Goal: Transaction & Acquisition: Purchase product/service

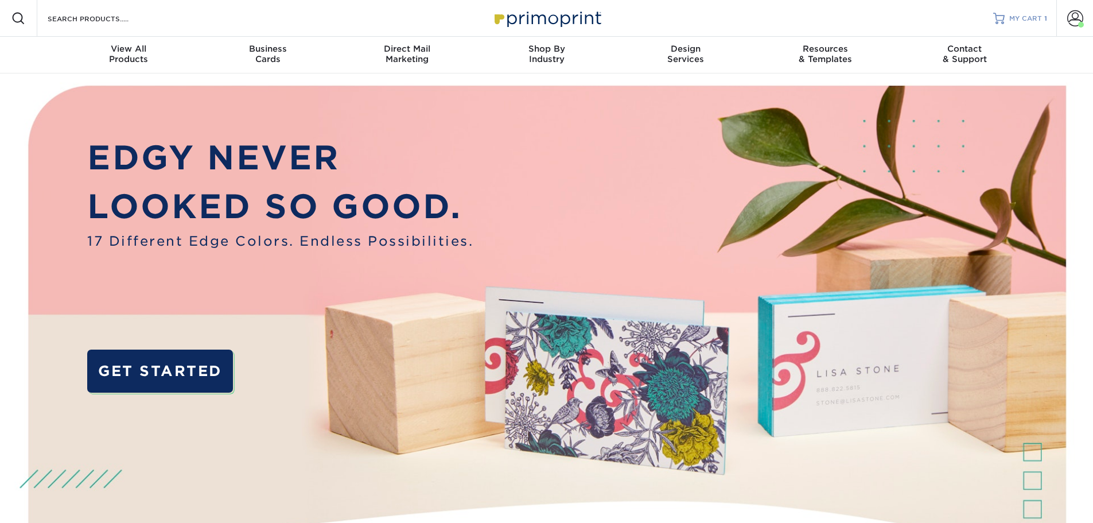
click at [1043, 18] on div "MY CART 1" at bounding box center [1028, 19] width 38 height 10
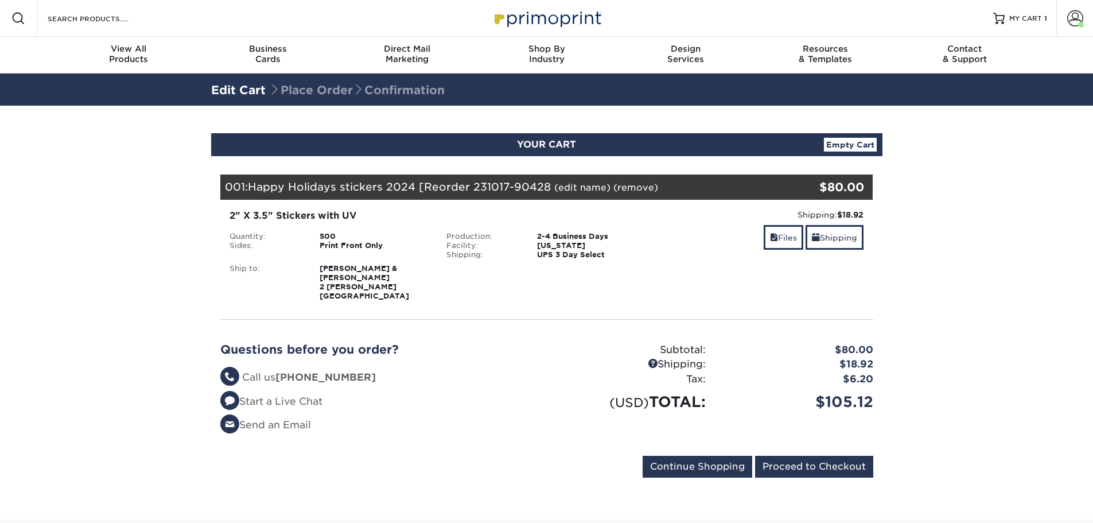
click at [862, 141] on link "Empty Cart" at bounding box center [850, 145] width 53 height 14
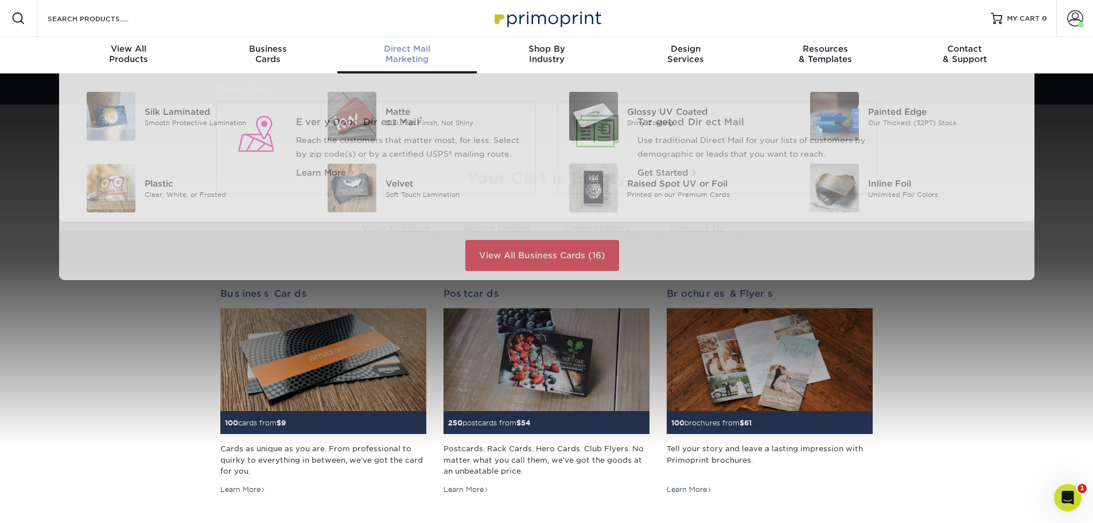
click at [405, 56] on div "Direct Mail Marketing" at bounding box center [406, 54] width 139 height 21
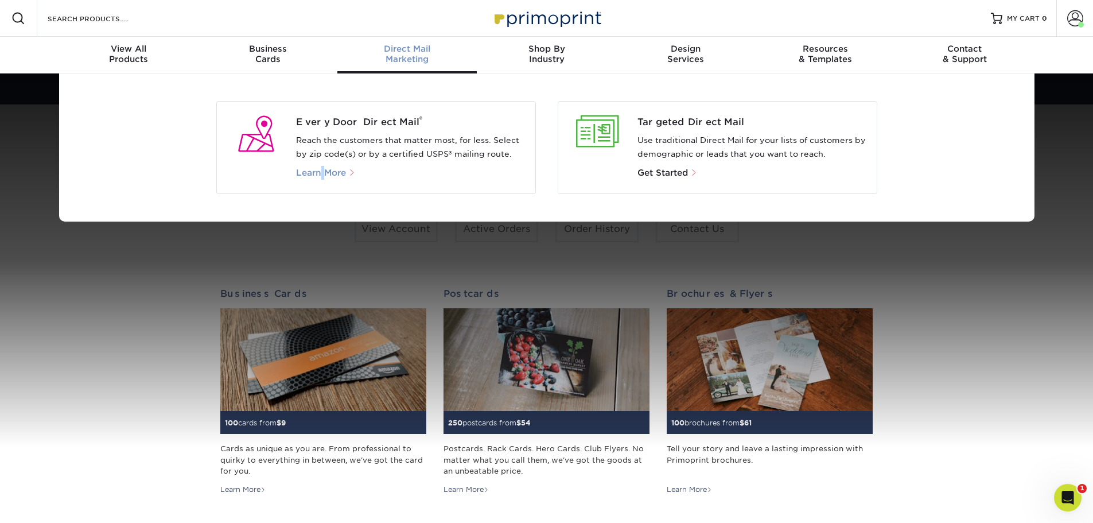
click at [325, 174] on p "Learn More" at bounding box center [411, 173] width 230 height 14
click at [340, 131] on div "Every Door Direct Mail ® Reach the customers that matter most, for less. Select…" at bounding box center [415, 147] width 239 height 64
click at [343, 121] on span "Every Door Direct Mail ®" at bounding box center [411, 122] width 230 height 14
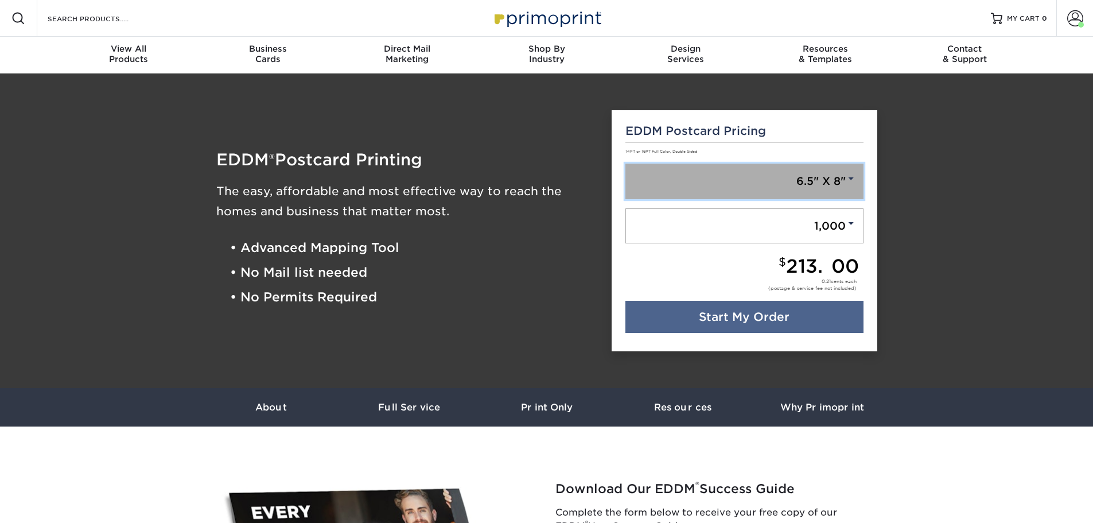
click at [813, 186] on link "6.5" X 8"" at bounding box center [744, 182] width 238 height 36
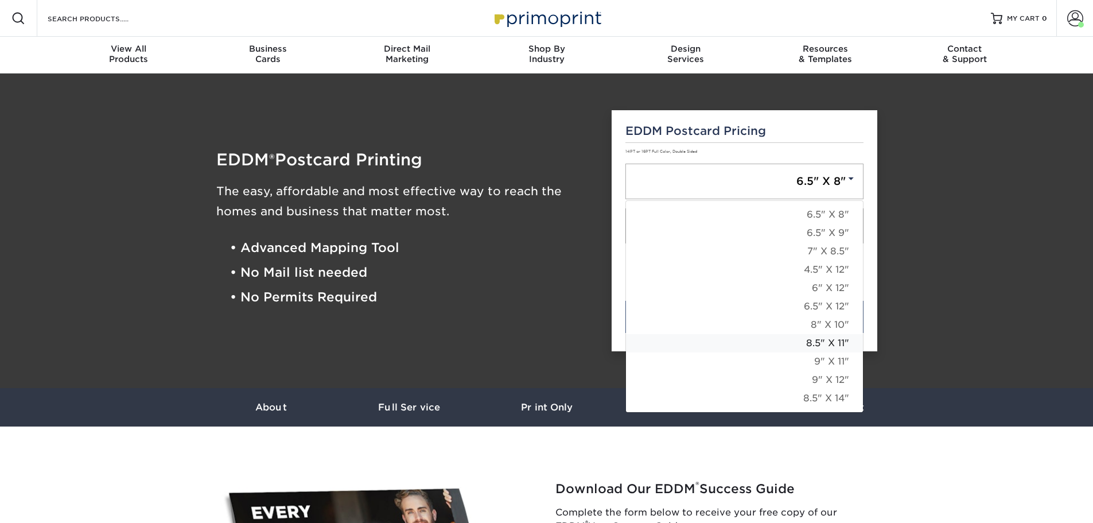
click at [829, 343] on link "8.5" X 11"" at bounding box center [744, 343] width 237 height 18
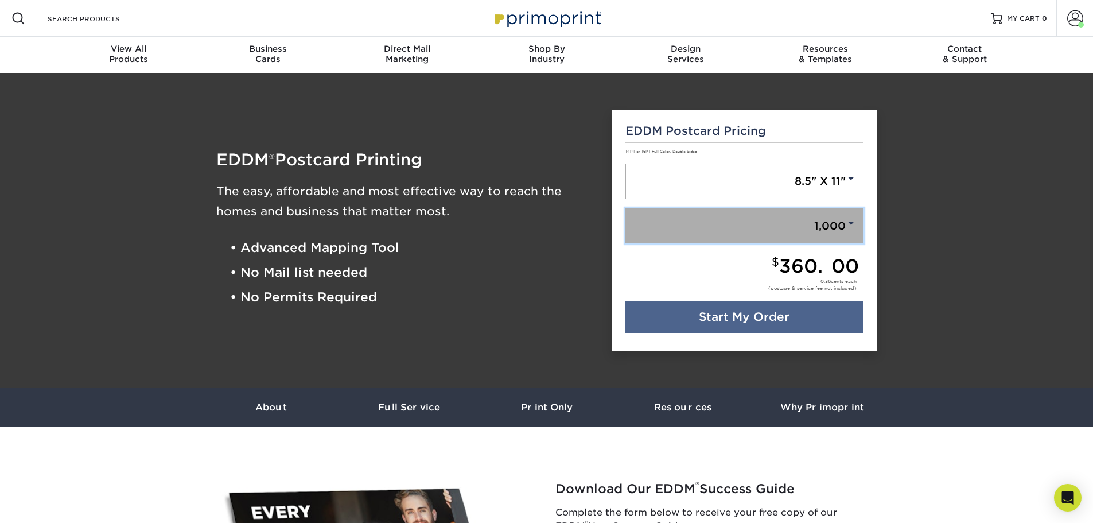
click at [829, 216] on link "1,000" at bounding box center [744, 226] width 238 height 36
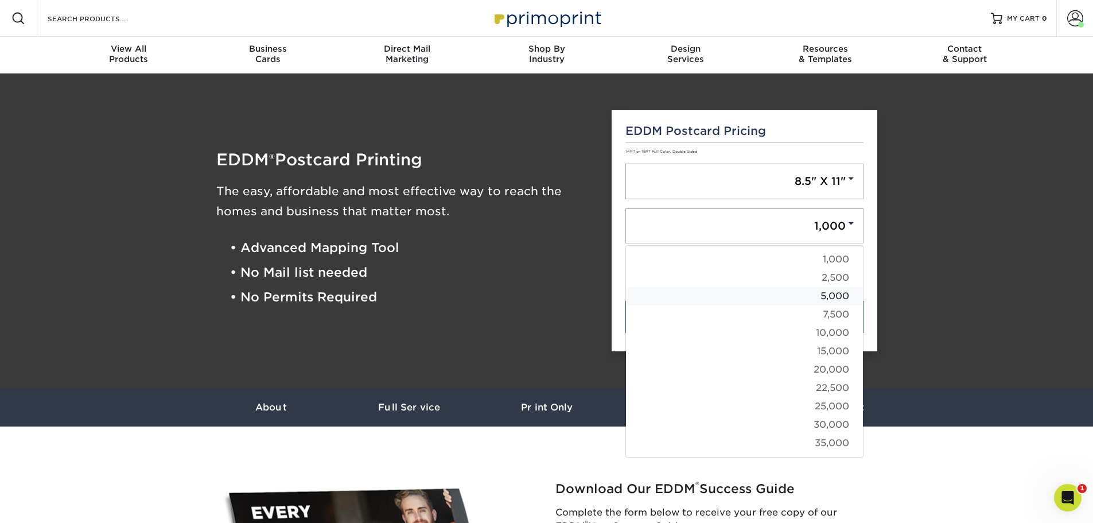
click at [836, 298] on link "5,000" at bounding box center [744, 296] width 237 height 18
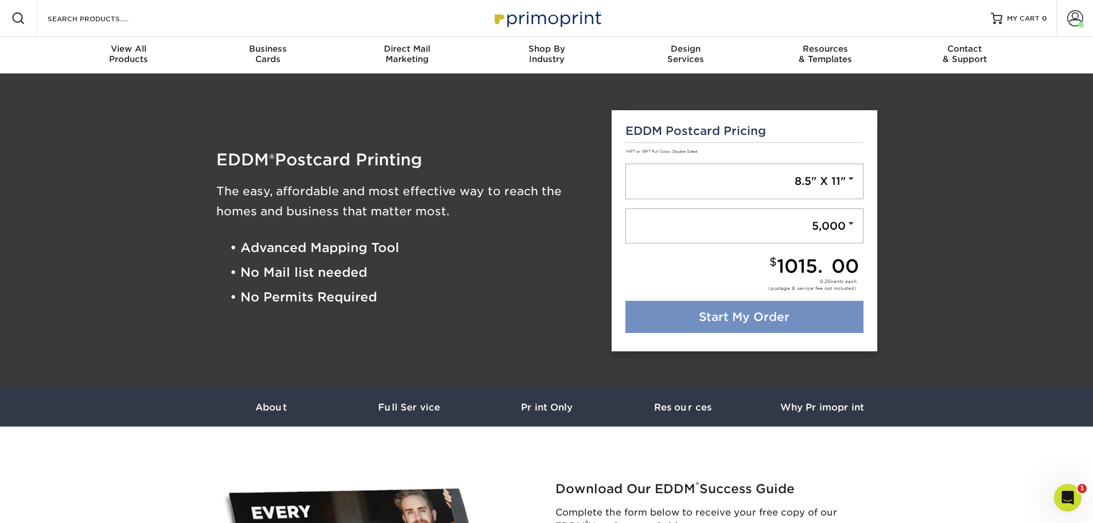
click at [752, 320] on link "Start My Order" at bounding box center [744, 317] width 238 height 32
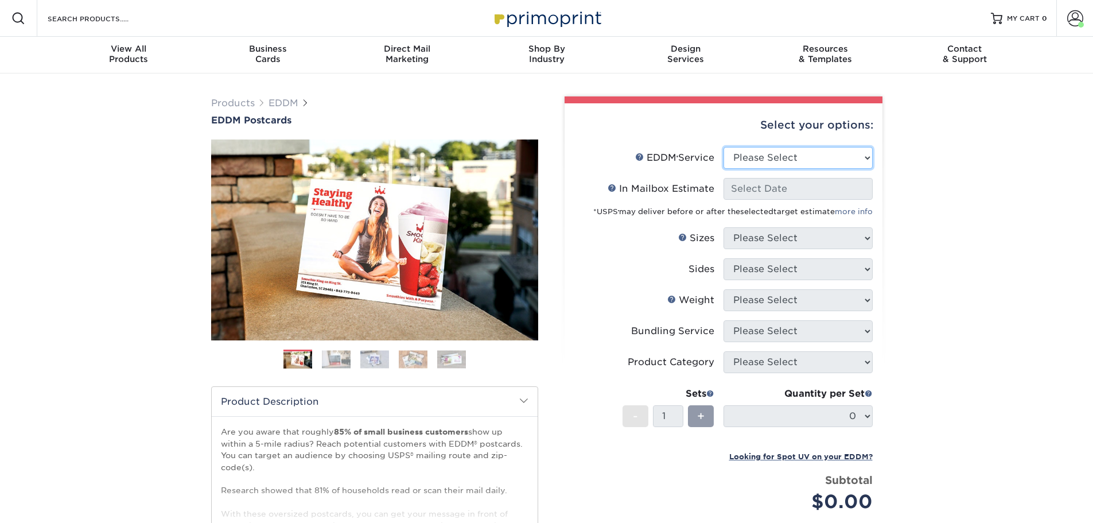
click at [757, 160] on select "Please Select Full Service Print Only" at bounding box center [798, 158] width 149 height 22
select select "full_service"
click at [724, 147] on select "Please Select Full Service Print Only" at bounding box center [798, 158] width 149 height 22
select select "-1"
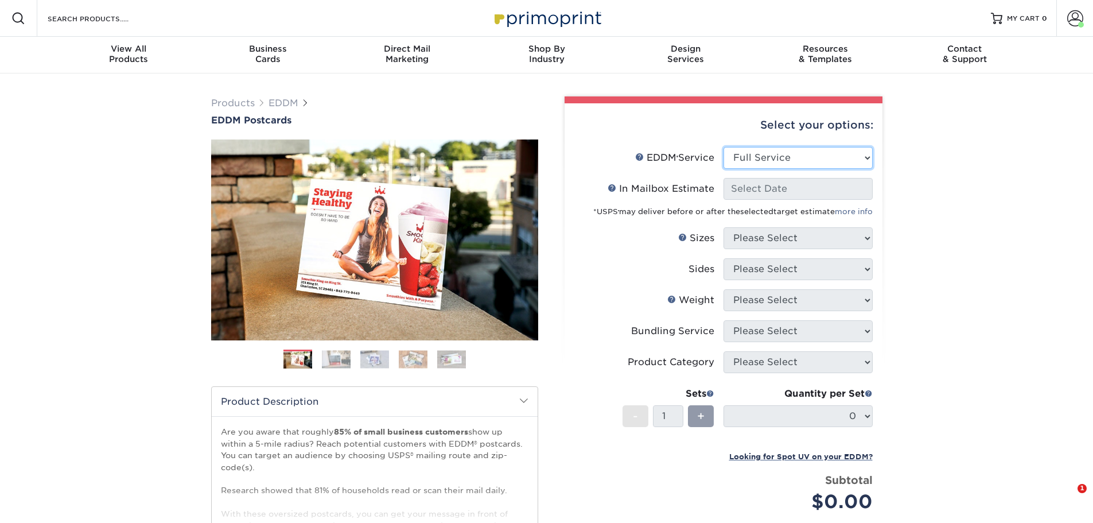
select select "-1"
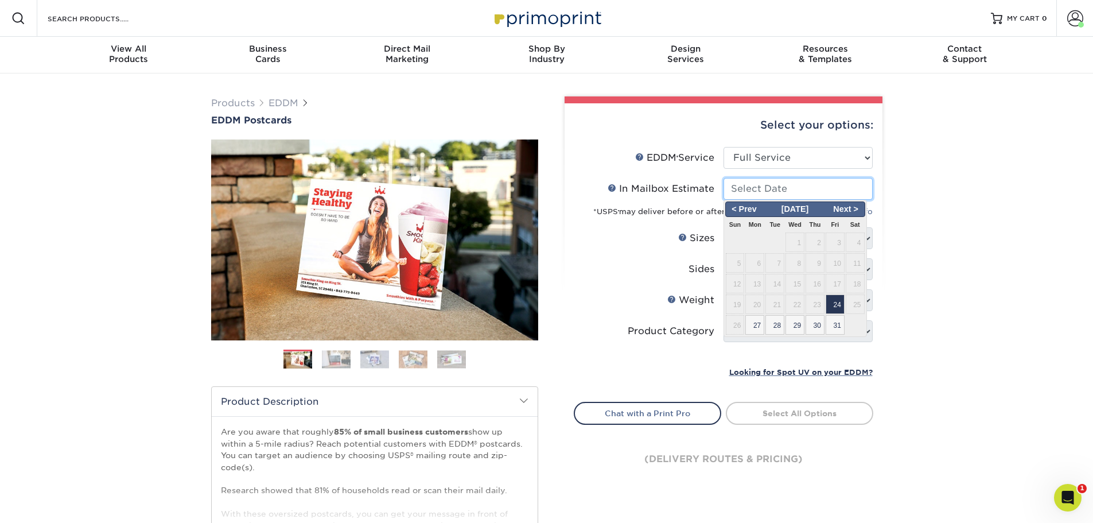
click at [763, 189] on input "In Mailbox Estimate Help In Mailbox Estimate" at bounding box center [798, 189] width 149 height 22
click at [773, 328] on span "28" at bounding box center [774, 325] width 19 height 20
type input "2025-10-28"
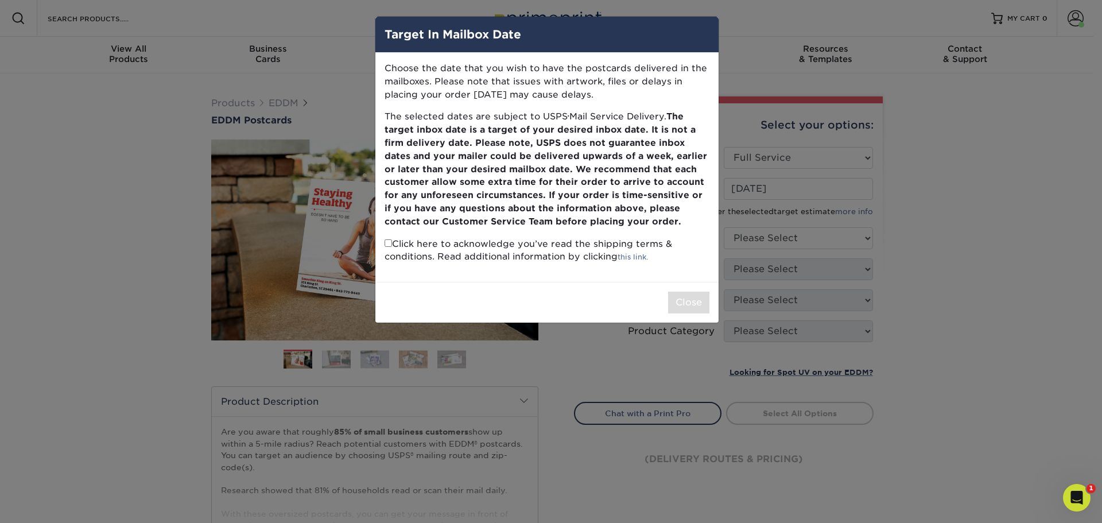
click at [388, 244] on input "checkbox" at bounding box center [387, 242] width 7 height 7
checkbox input "true"
click at [680, 298] on button "Close" at bounding box center [688, 302] width 41 height 22
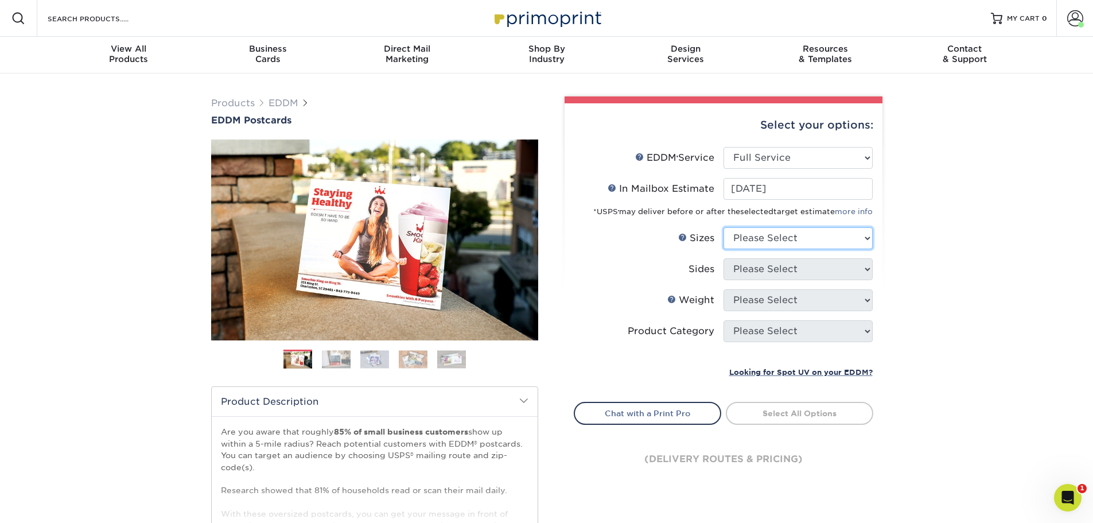
click at [787, 238] on select "Please Select 4.5" x 12" 6" x 12" 6.5" x 8" 6.5" x 9" 6.5" x 12" 7" x 8.5" 8" x…" at bounding box center [798, 238] width 149 height 22
select select "8.50x11.00"
click at [724, 227] on select "Please Select 4.5" x 12" 6" x 12" 6.5" x 8" 6.5" x 9" 6.5" x 12" 7" x 8.5" 8" x…" at bounding box center [798, 238] width 149 height 22
click at [756, 275] on select "Please Select Print Both Sides Print Front Only" at bounding box center [798, 269] width 149 height 22
select select "13abbda7-1d64-4f25-8bb2-c179b224825d"
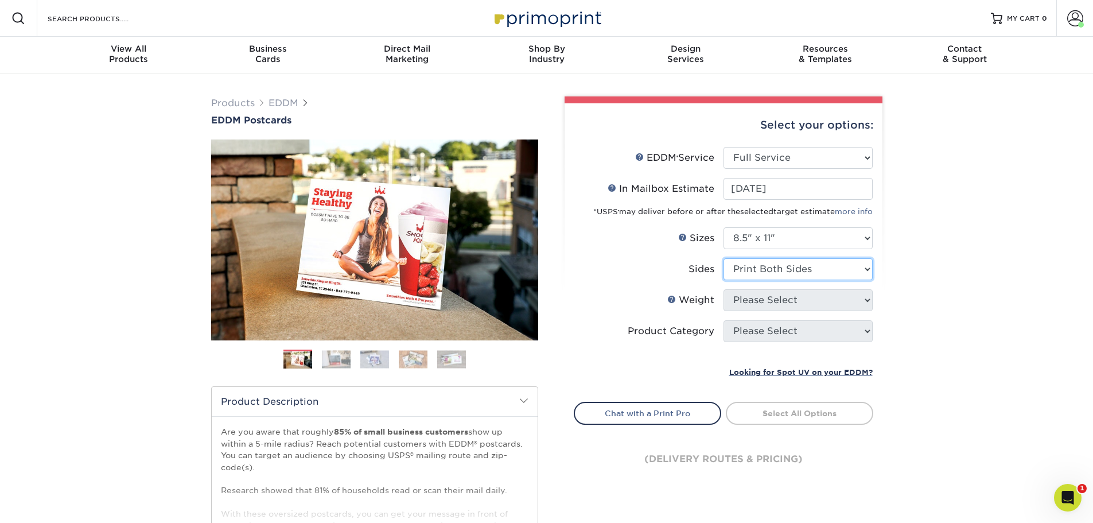
click at [724, 258] on select "Please Select Print Both Sides Print Front Only" at bounding box center [798, 269] width 149 height 22
click at [760, 304] on select "Please Select 16PT 14PT" at bounding box center [798, 300] width 149 height 22
select select "14PT"
click at [724, 289] on select "Please Select 16PT 14PT" at bounding box center [798, 300] width 149 height 22
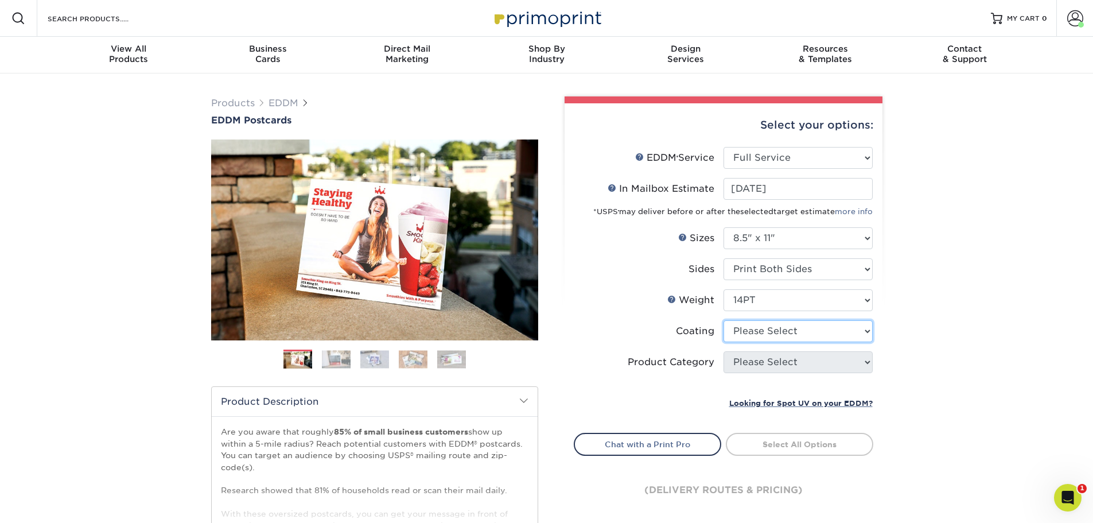
click at [749, 332] on select at bounding box center [798, 331] width 149 height 22
select select "121bb7b5-3b4d-429f-bd8d-bbf80e953313"
click at [724, 320] on select at bounding box center [798, 331] width 149 height 22
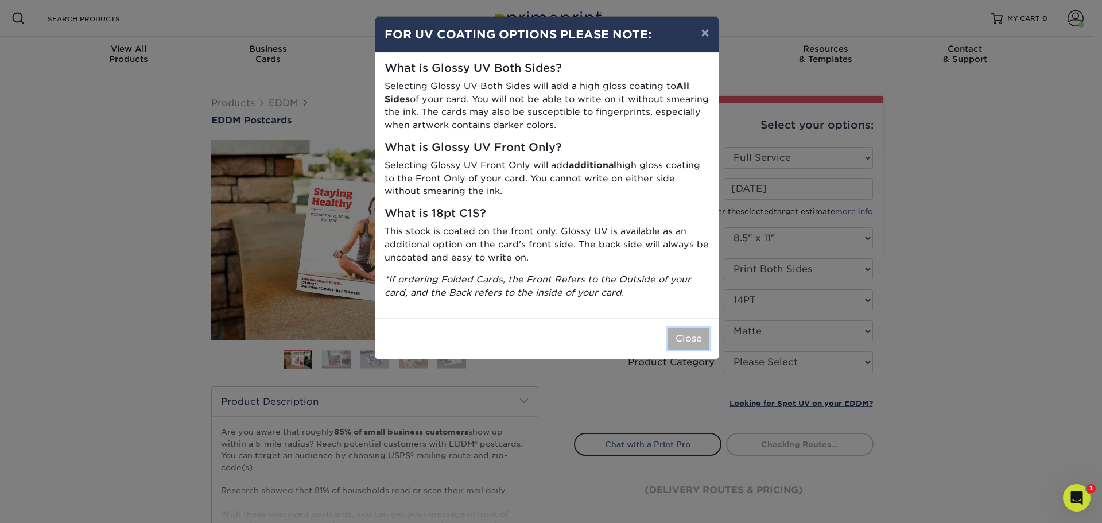
click at [698, 347] on button "Close" at bounding box center [688, 339] width 41 height 22
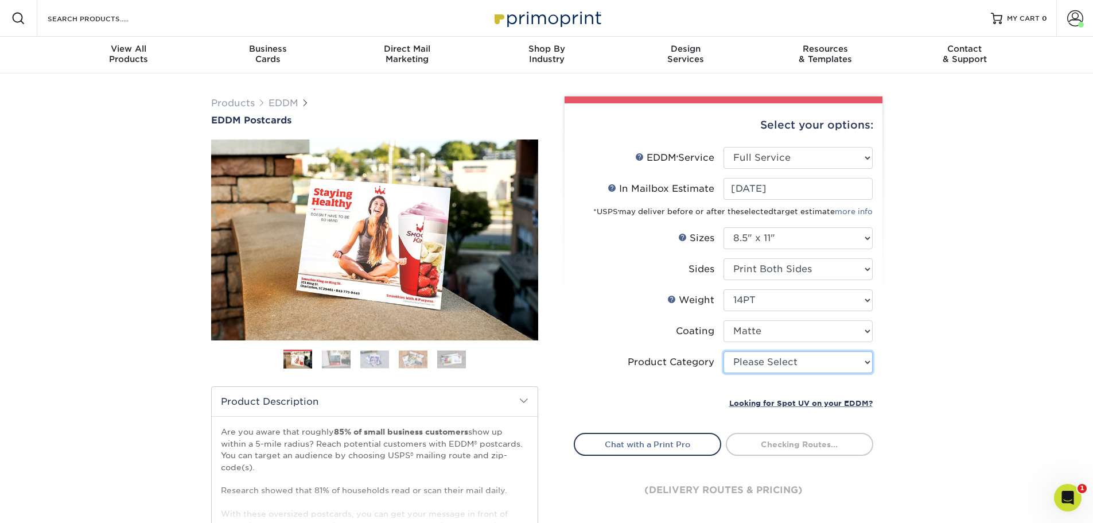
click at [767, 365] on select "Please Select Sell Sheets" at bounding box center [798, 362] width 149 height 22
select select "eddd4a87-9082-47bb-843b-3bca55f6c842"
click at [724, 351] on select "Please Select Sell Sheets" at bounding box center [798, 362] width 149 height 22
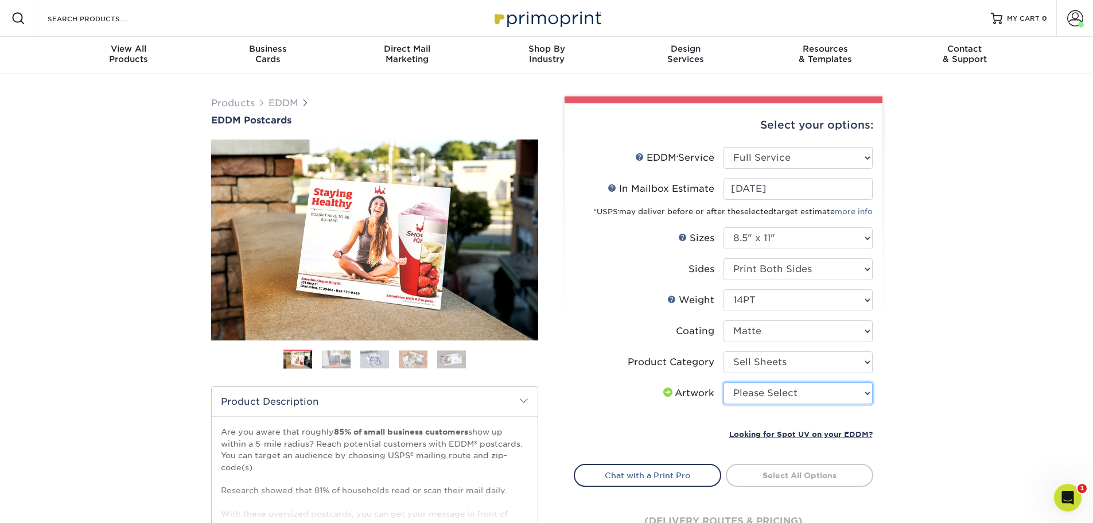
click at [767, 397] on select "Please Select I will upload files I need a design - $150" at bounding box center [798, 393] width 149 height 22
select select "upload"
click at [724, 382] on select "Please Select I will upload files I need a design - $150" at bounding box center [798, 393] width 149 height 22
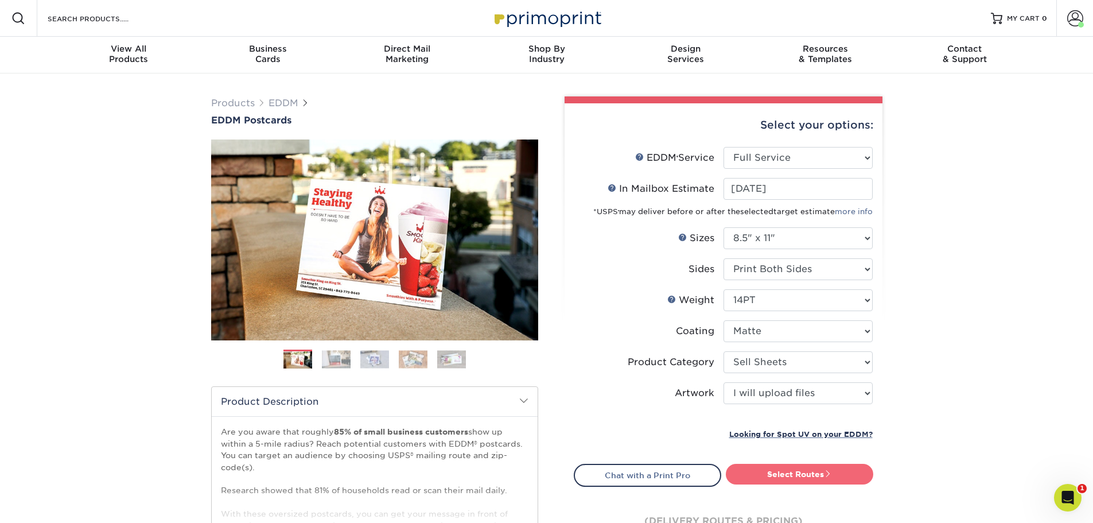
click at [805, 476] on link "Select Routes" at bounding box center [799, 474] width 147 height 21
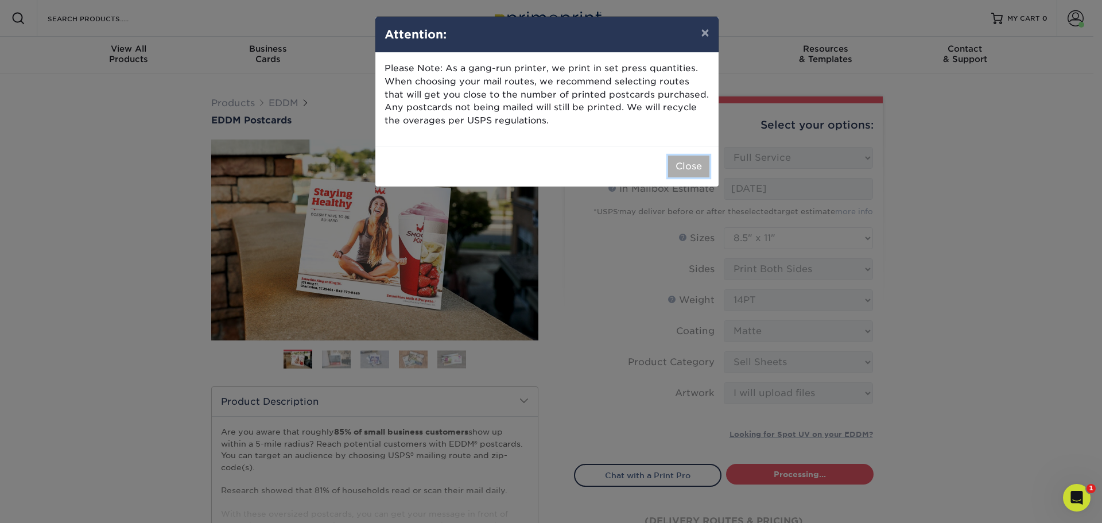
click at [699, 162] on button "Close" at bounding box center [688, 167] width 41 height 22
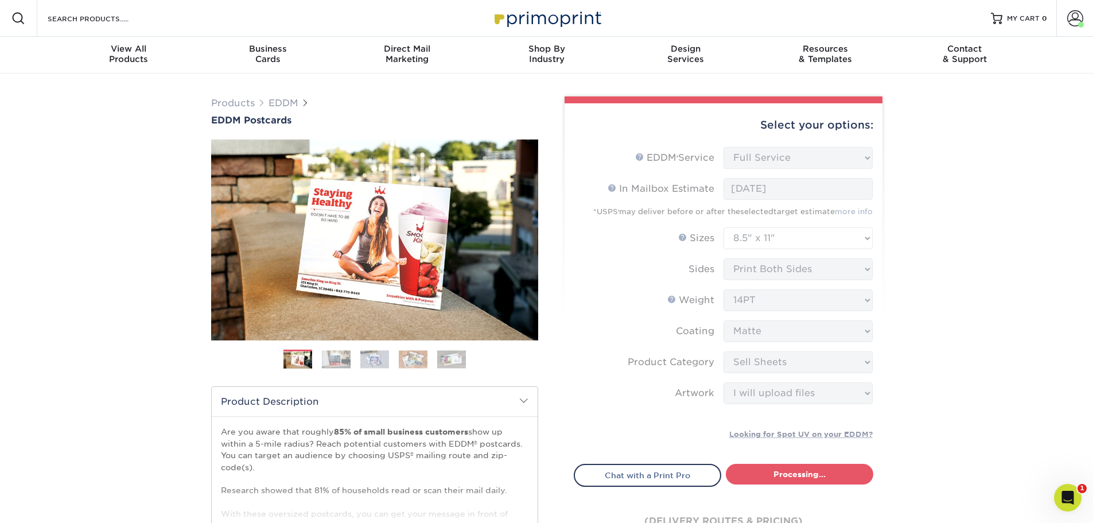
click at [765, 162] on form "EDDM Service Help EDDM ® Service Please Select Full Service Print Only < Prev" at bounding box center [724, 298] width 300 height 303
click at [1069, 497] on icon "Open Intercom Messenger" at bounding box center [1066, 496] width 19 height 19
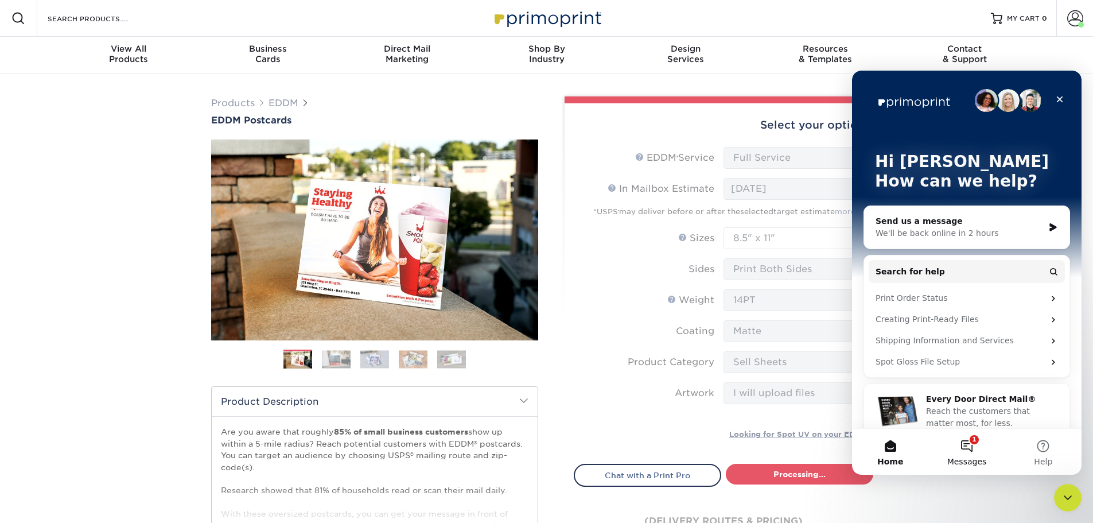
click at [971, 444] on button "1 Messages" at bounding box center [966, 452] width 76 height 46
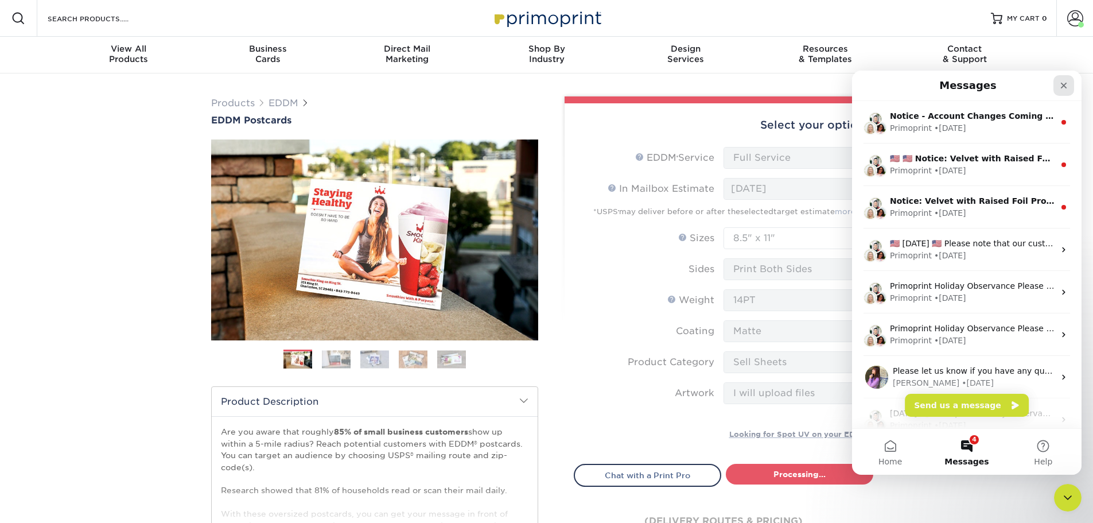
click at [1070, 84] on div "Close" at bounding box center [1064, 85] width 21 height 21
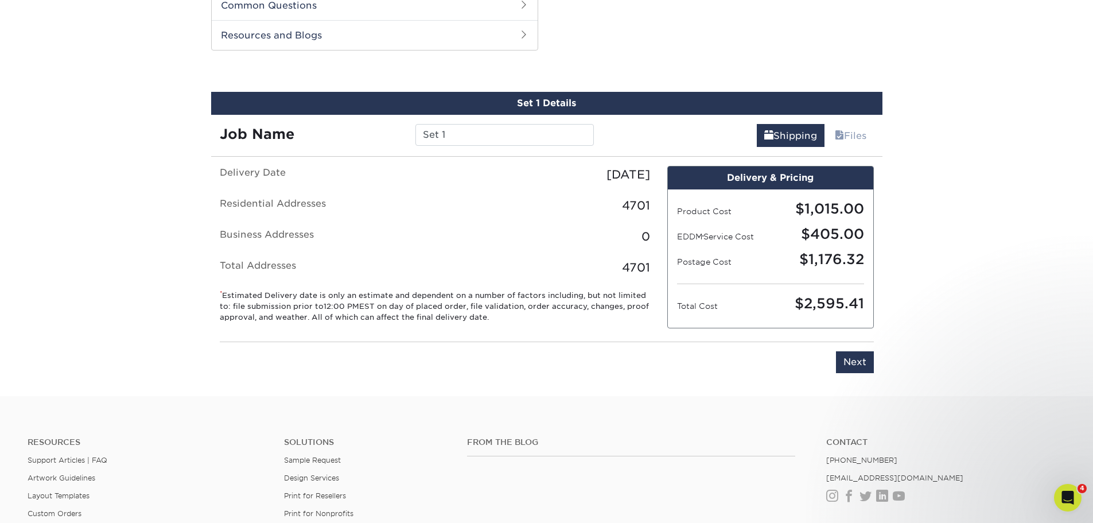
scroll to position [584, 0]
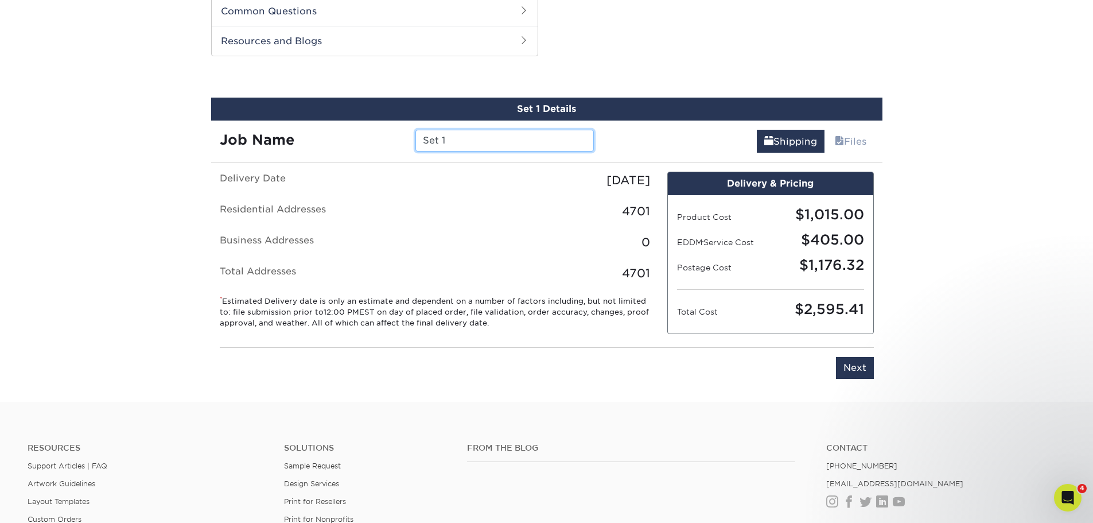
click at [486, 142] on input "Set 1" at bounding box center [504, 141] width 178 height 22
type input "S"
type input "78 Carriage OH EDDM 8.5x11"
click at [858, 361] on input "Next" at bounding box center [855, 368] width 38 height 22
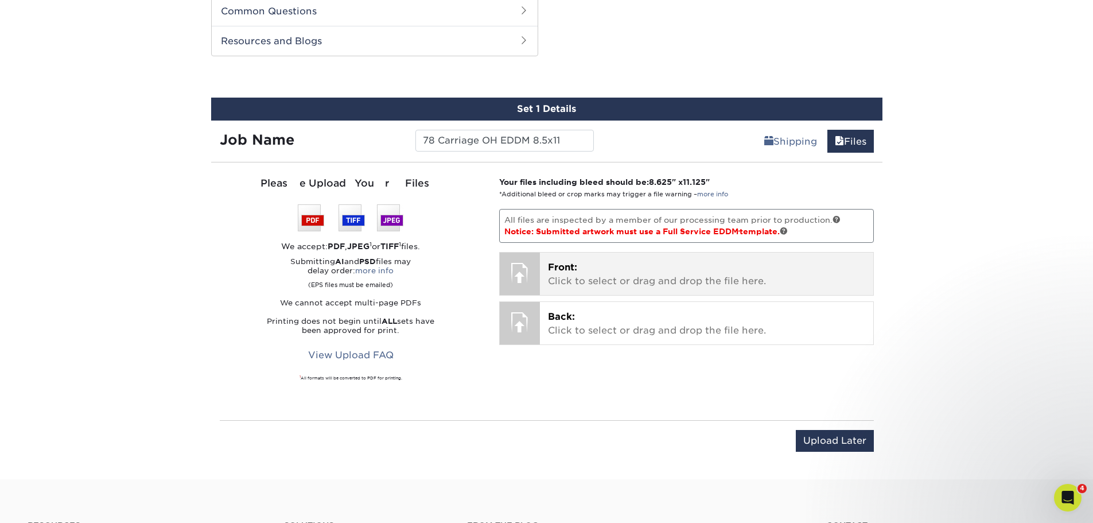
click at [621, 278] on p "Front: Click to select or drag and drop the file here." at bounding box center [706, 275] width 317 height 28
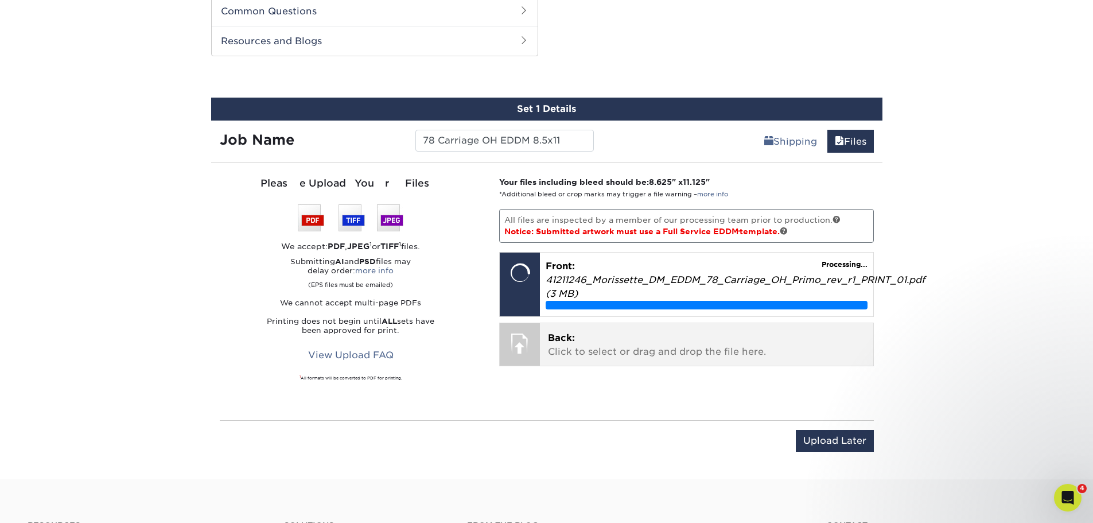
click at [651, 345] on p "Back: Click to select or drag and drop the file here." at bounding box center [706, 345] width 317 height 28
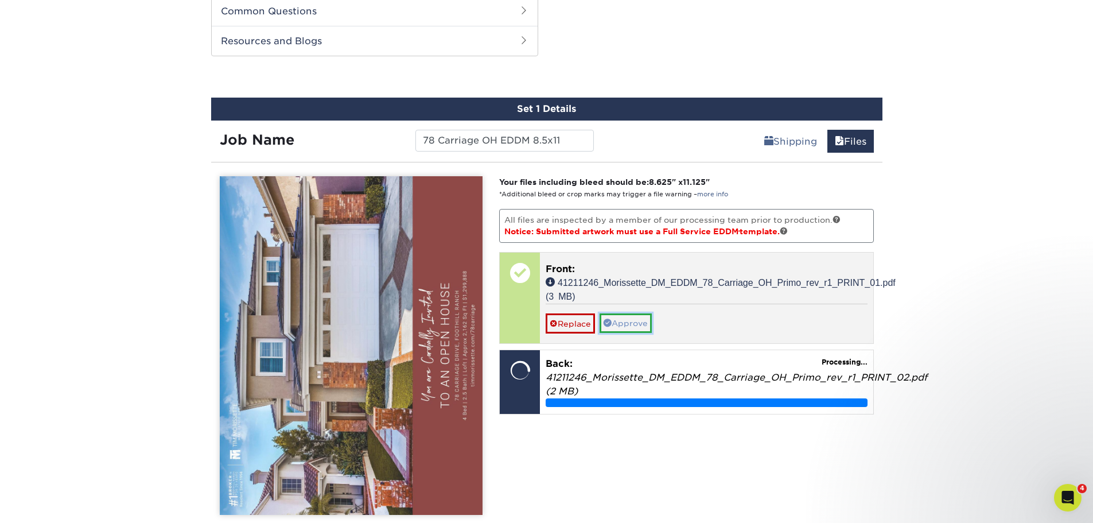
click at [625, 326] on link "Approve" at bounding box center [626, 323] width 52 height 20
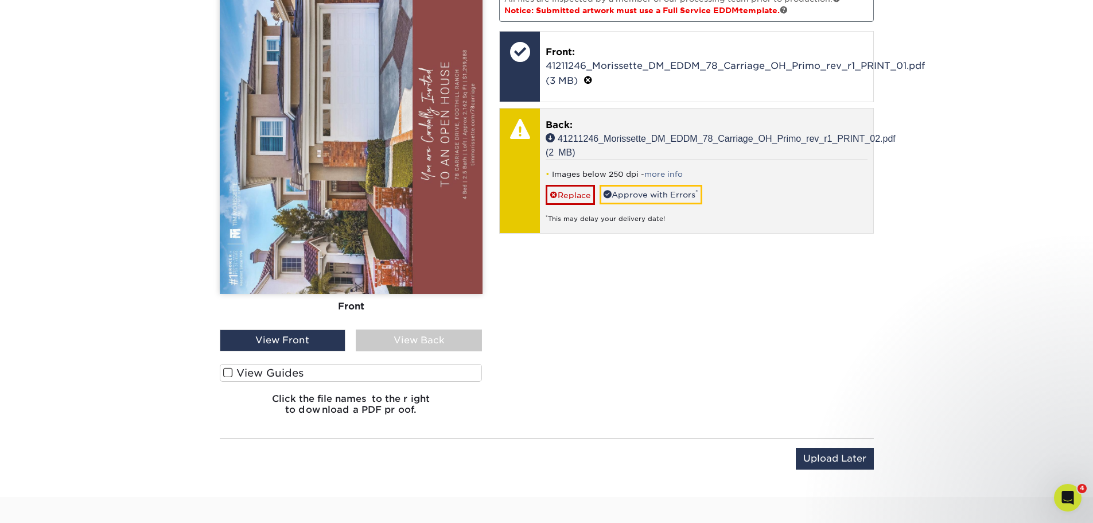
scroll to position [814, 0]
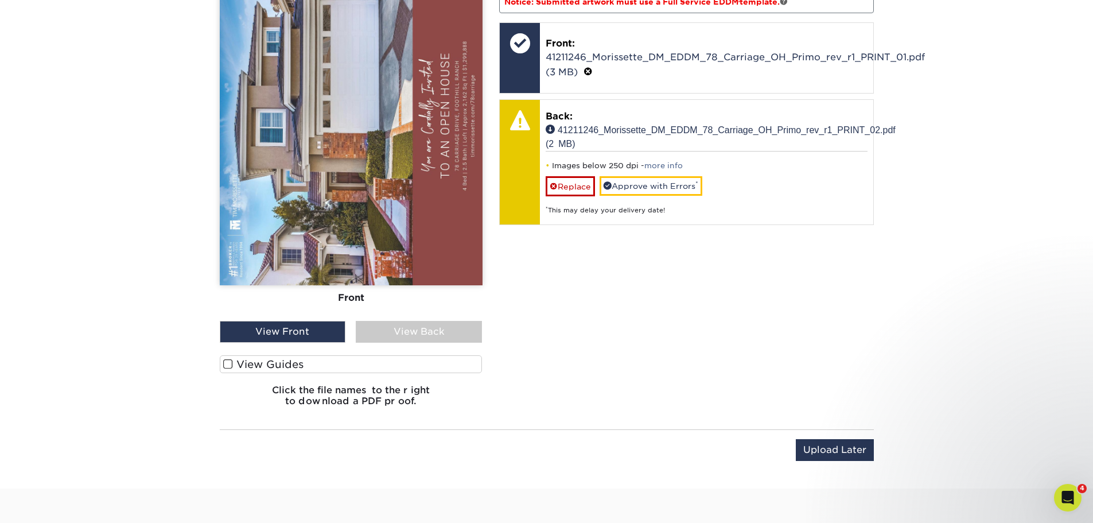
click at [226, 362] on span at bounding box center [228, 364] width 10 height 11
click at [0, 0] on input "View Guides" at bounding box center [0, 0] width 0 height 0
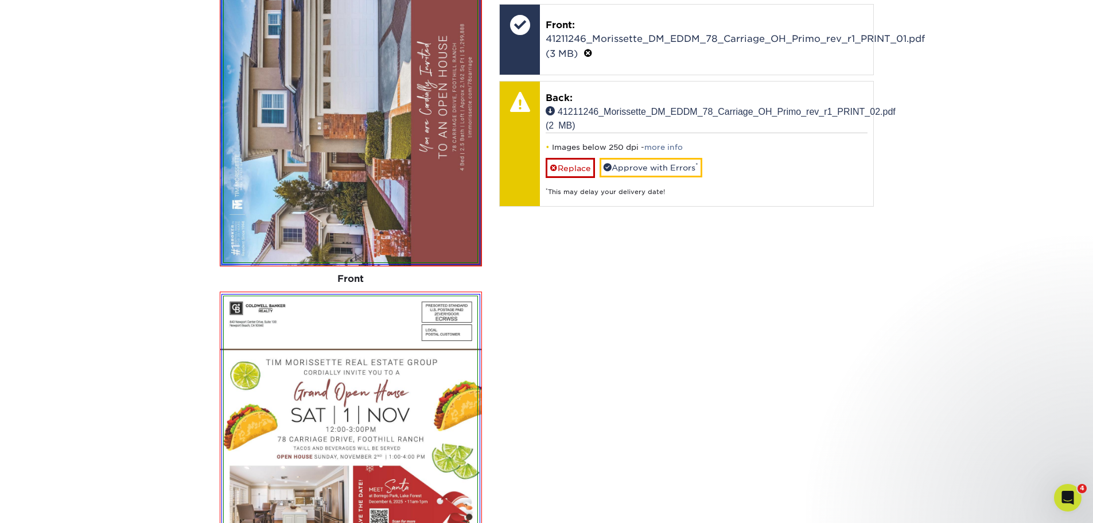
scroll to position [831, 0]
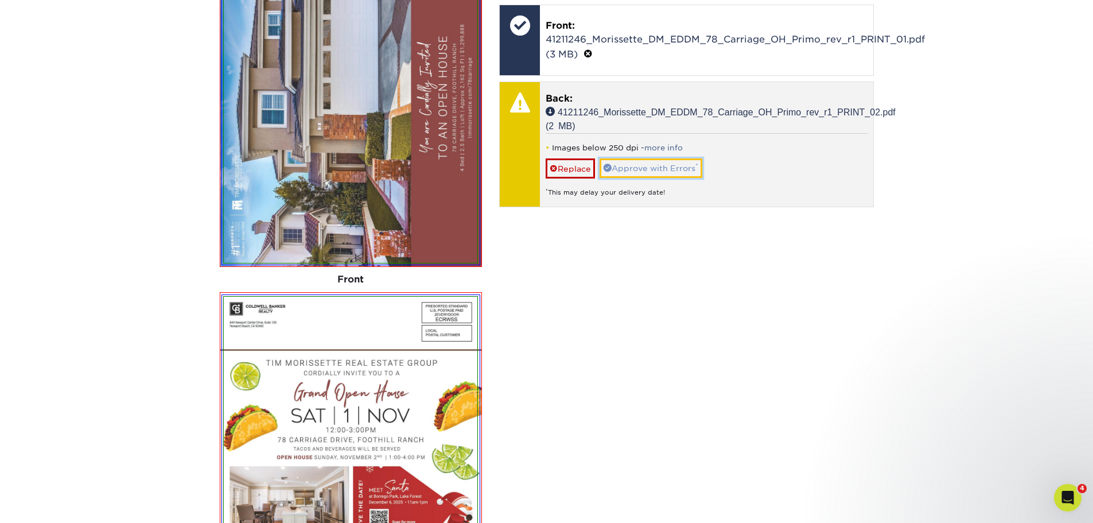
click at [652, 172] on link "Approve with Errors *" at bounding box center [651, 168] width 103 height 20
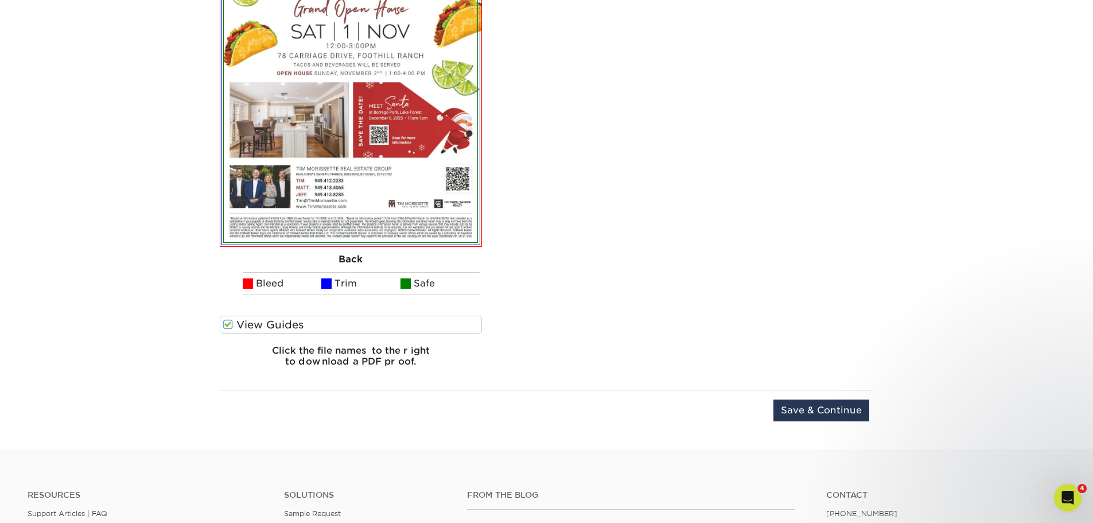
scroll to position [1233, 0]
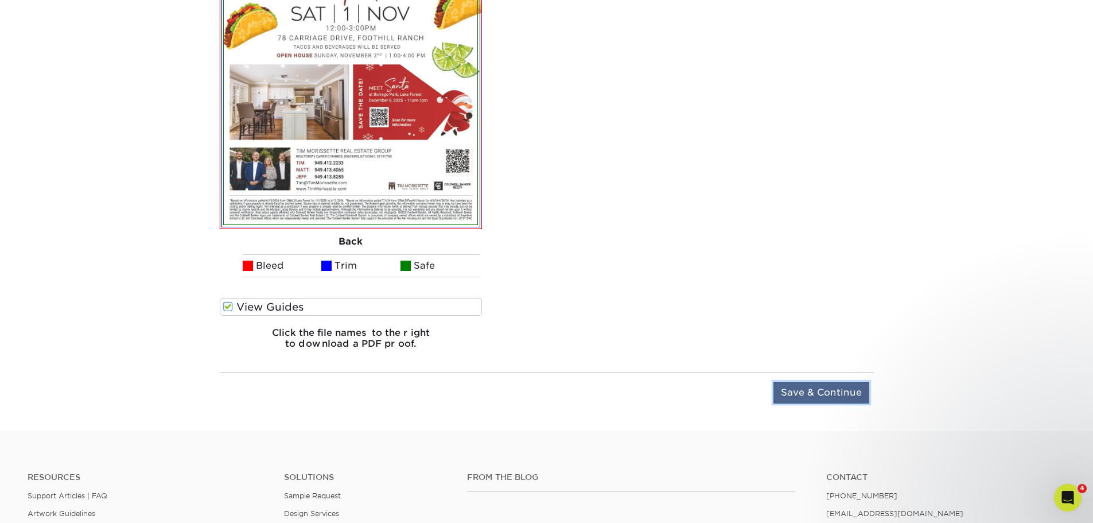
click at [818, 388] on input "Save & Continue" at bounding box center [822, 393] width 96 height 22
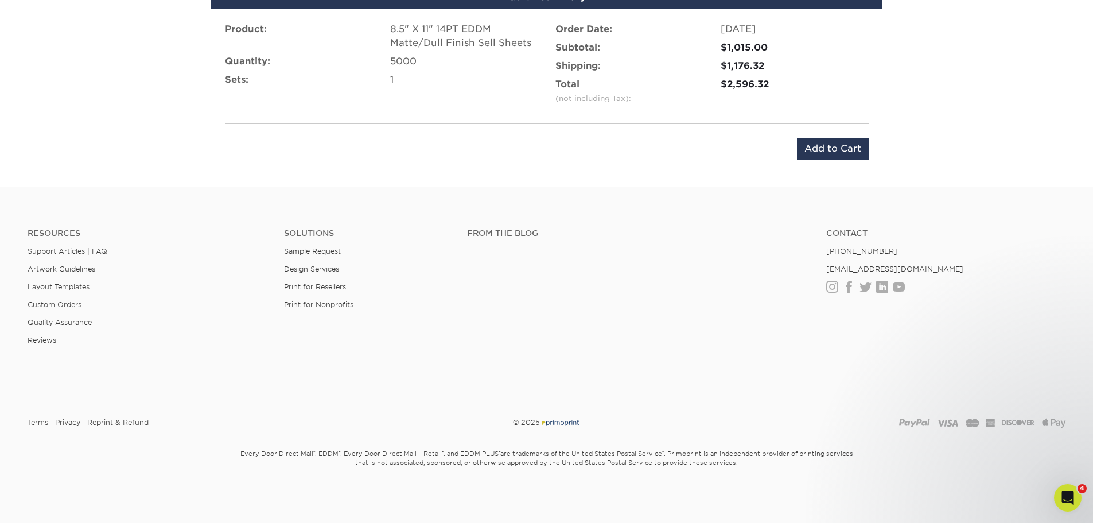
scroll to position [770, 0]
click at [837, 141] on input "Add to Cart" at bounding box center [833, 149] width 72 height 22
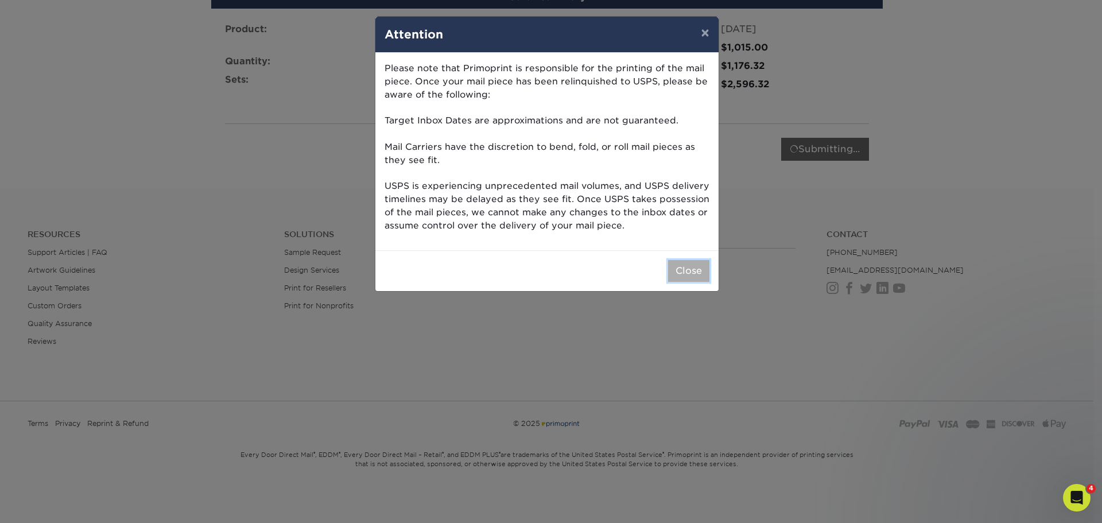
click at [693, 274] on button "Close" at bounding box center [688, 271] width 41 height 22
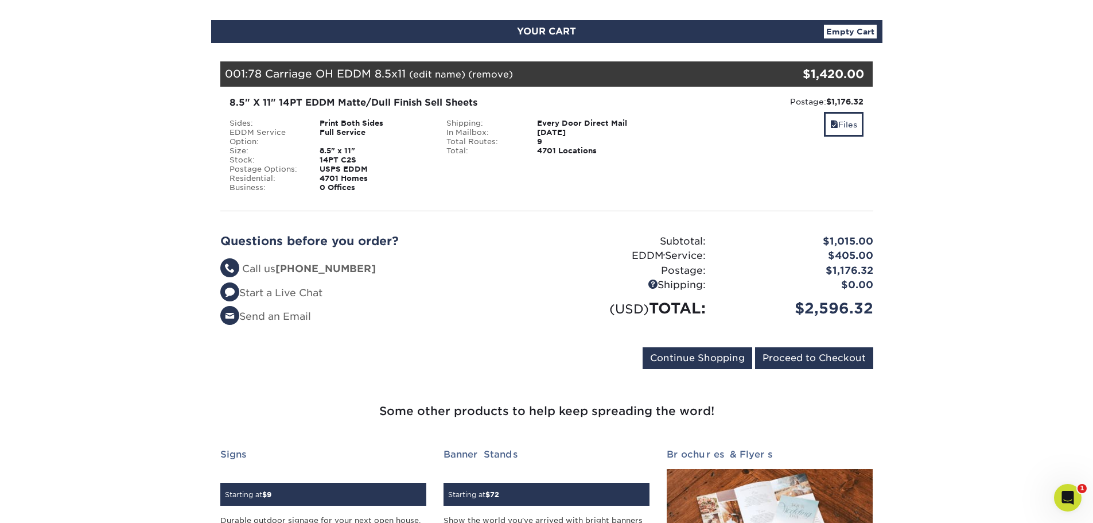
scroll to position [115, 0]
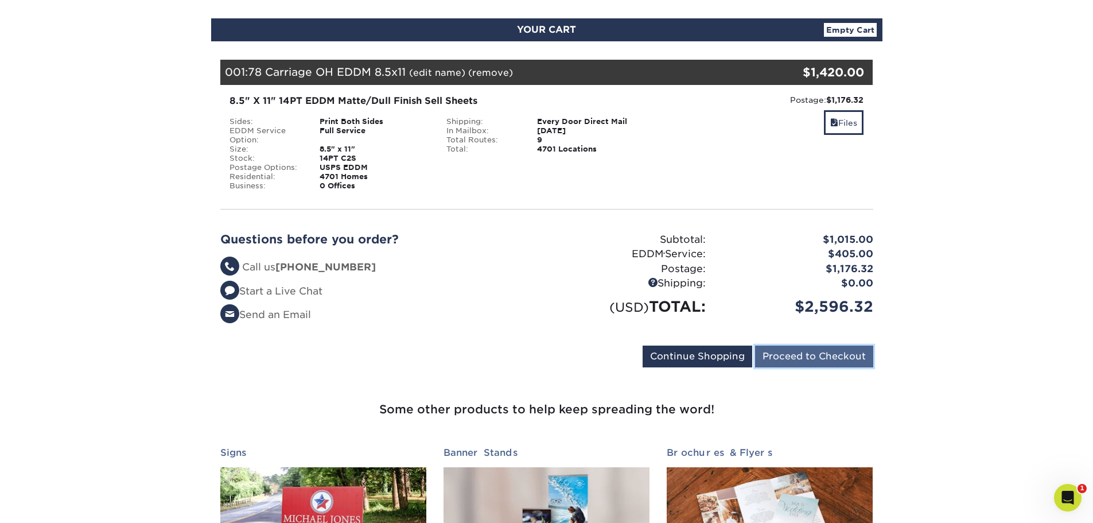
click at [811, 360] on input "Proceed to Checkout" at bounding box center [814, 356] width 118 height 22
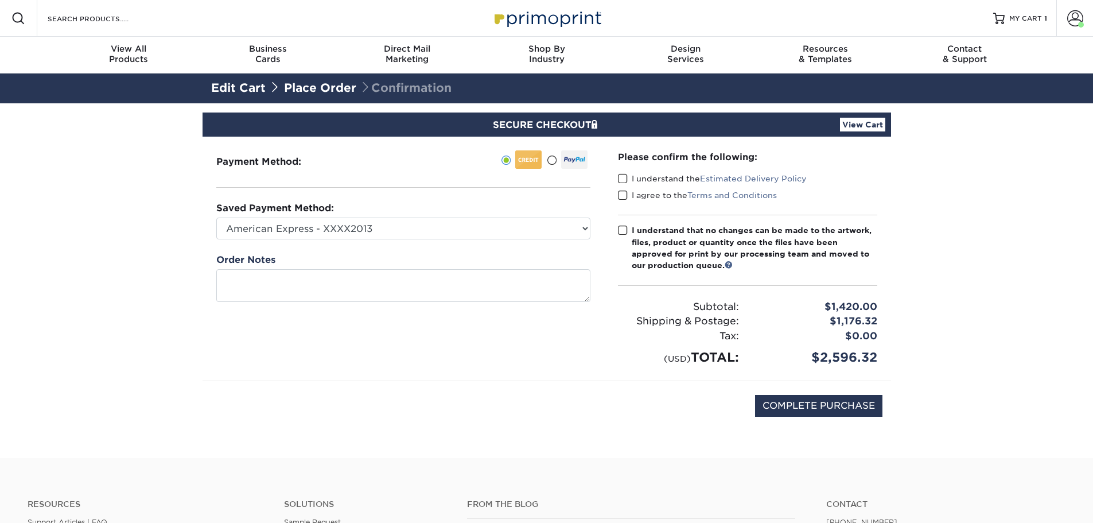
click at [625, 176] on span at bounding box center [623, 178] width 10 height 11
click at [0, 0] on input "I understand the Estimated Delivery Policy" at bounding box center [0, 0] width 0 height 0
click at [623, 195] on span at bounding box center [623, 195] width 10 height 11
click at [0, 0] on input "I agree to the Terms and Conditions" at bounding box center [0, 0] width 0 height 0
click at [621, 233] on span at bounding box center [623, 230] width 10 height 11
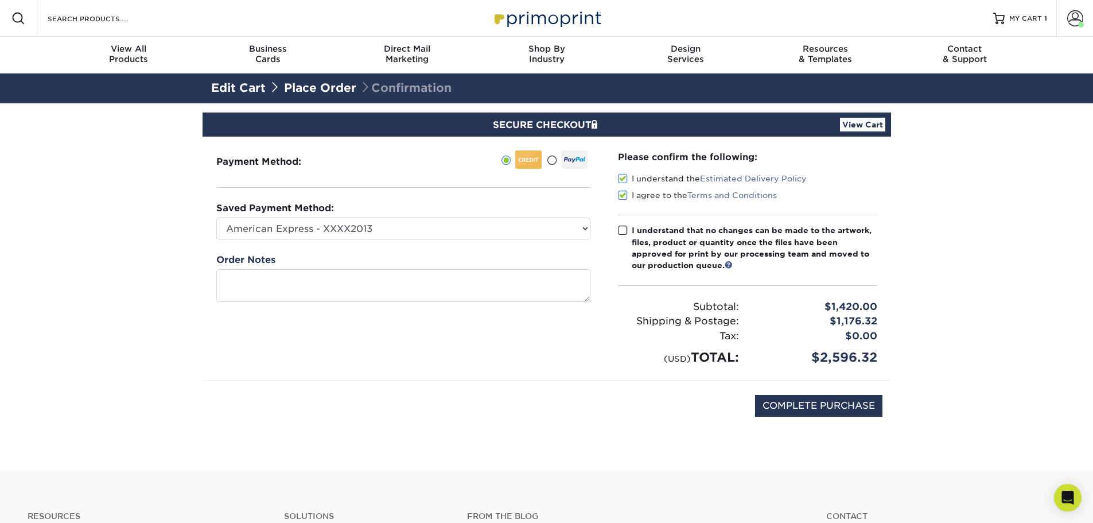
click at [0, 0] on input "I understand that no changes can be made to the artwork, files, product or quan…" at bounding box center [0, 0] width 0 height 0
click at [865, 122] on link "View Cart" at bounding box center [862, 125] width 45 height 14
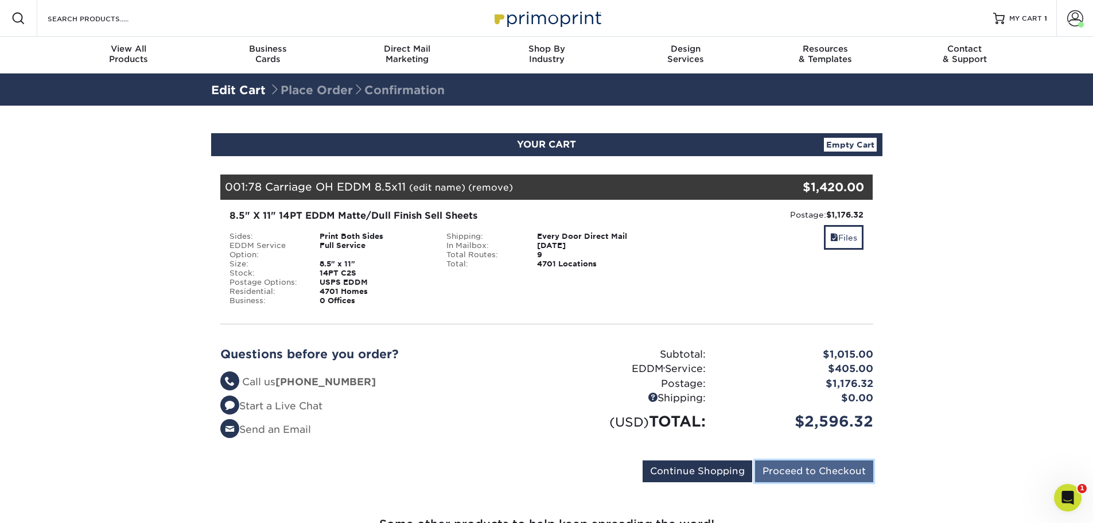
click at [844, 471] on input "Proceed to Checkout" at bounding box center [814, 471] width 118 height 22
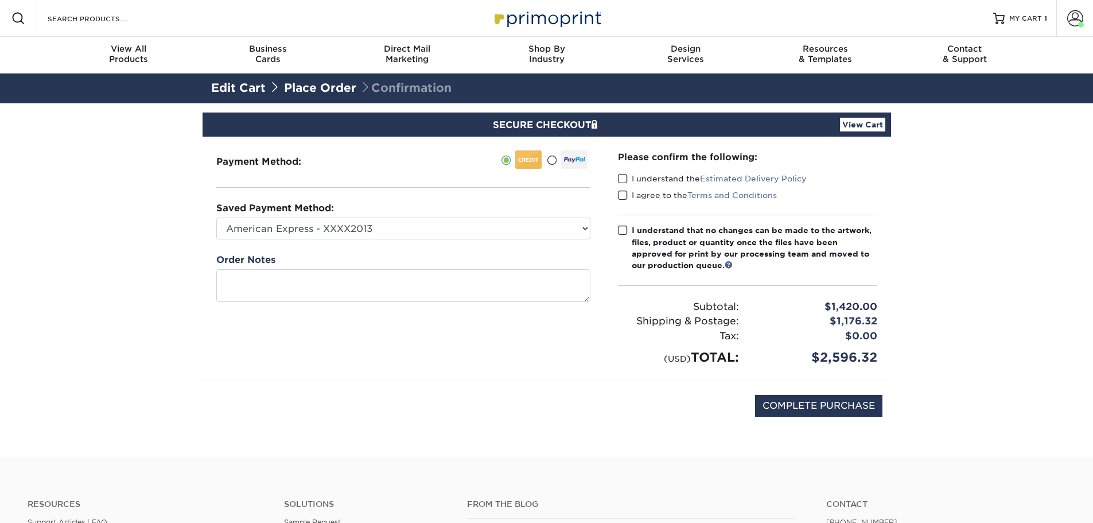
click at [621, 173] on span at bounding box center [623, 178] width 10 height 11
click at [0, 0] on input "I understand the Estimated Delivery Policy" at bounding box center [0, 0] width 0 height 0
click at [625, 195] on span at bounding box center [623, 195] width 10 height 11
click at [0, 0] on input "I agree to the Terms and Conditions" at bounding box center [0, 0] width 0 height 0
click at [620, 231] on span at bounding box center [623, 230] width 10 height 11
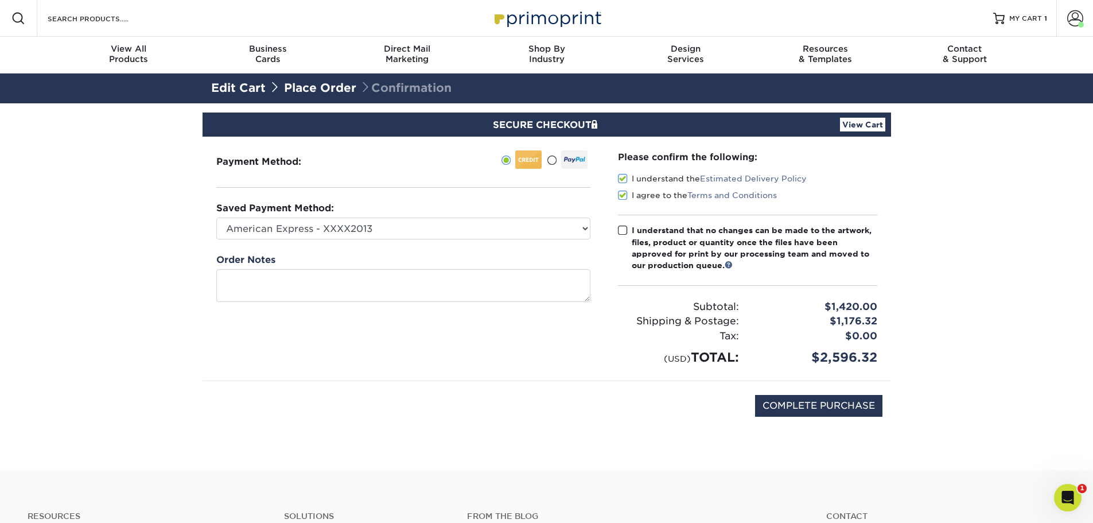
click at [0, 0] on input "I understand that no changes can be made to the artwork, files, product or quan…" at bounding box center [0, 0] width 0 height 0
click at [819, 407] on input "COMPLETE PURCHASE" at bounding box center [818, 406] width 127 height 22
type input "PROCESSING, PLEASE WAIT..."
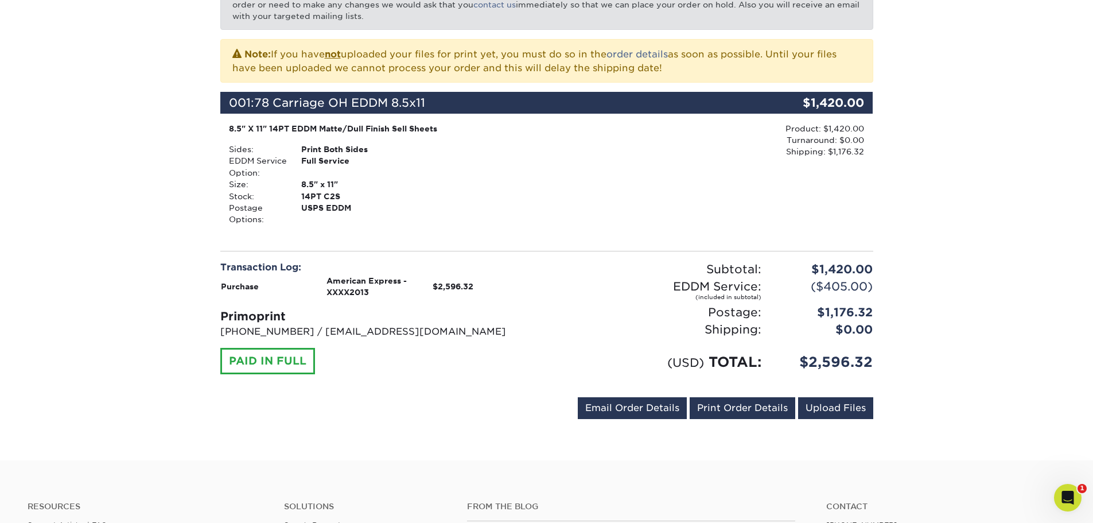
scroll to position [230, 0]
